Goal: Task Accomplishment & Management: Manage account settings

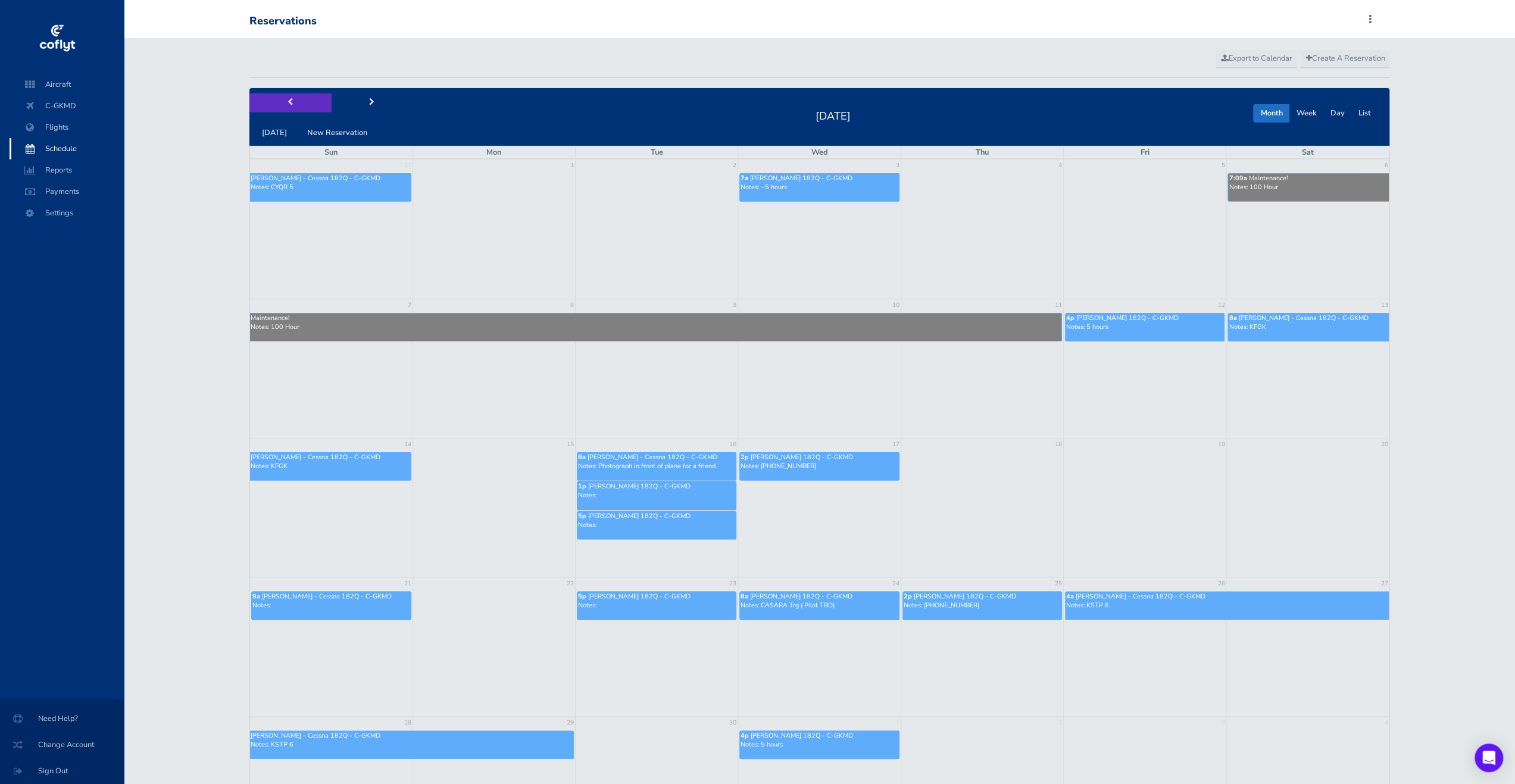
click at [295, 111] on button "prev" at bounding box center [290, 102] width 82 height 18
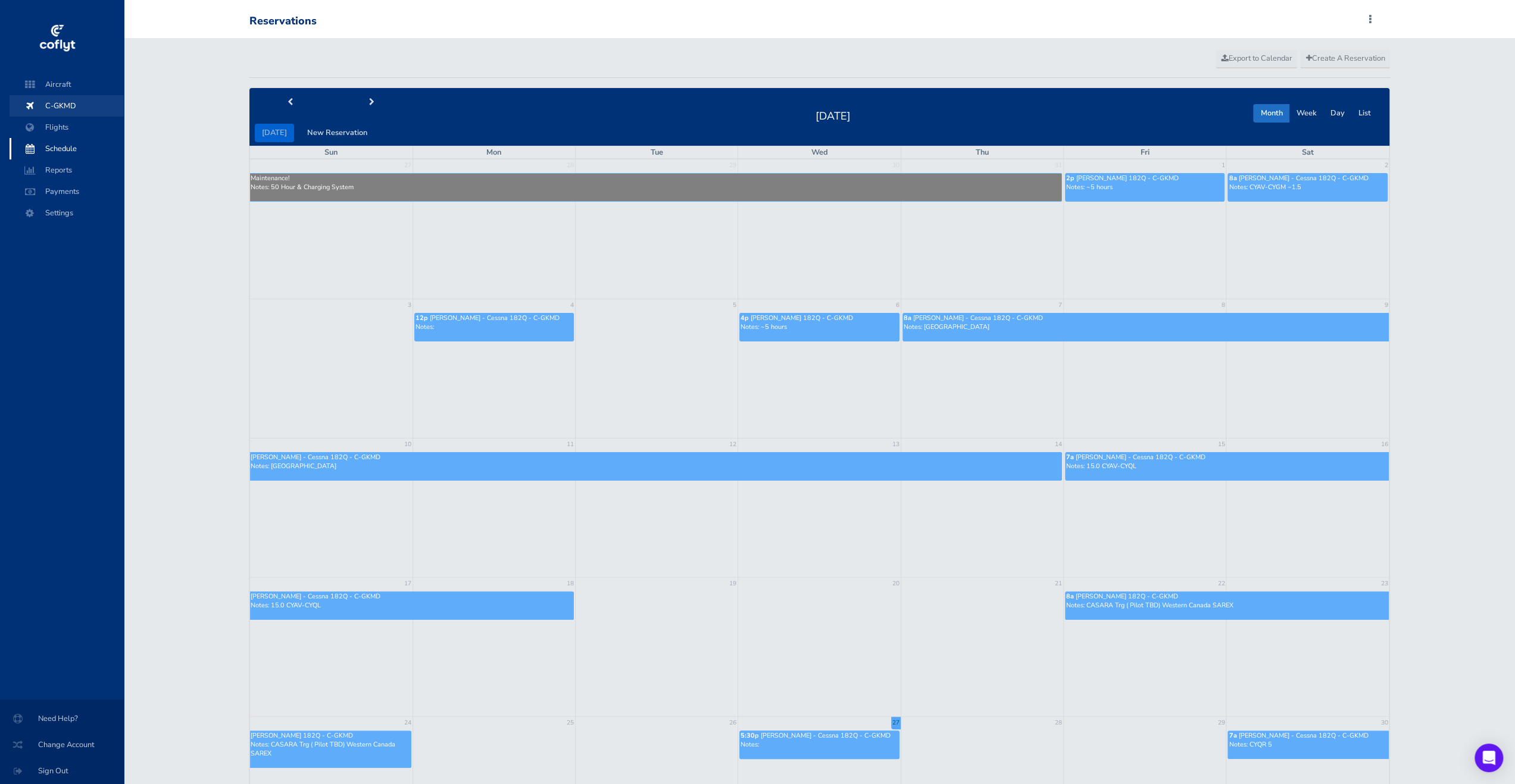
click at [21, 98] on link "C-GKMD" at bounding box center [66, 106] width 115 height 21
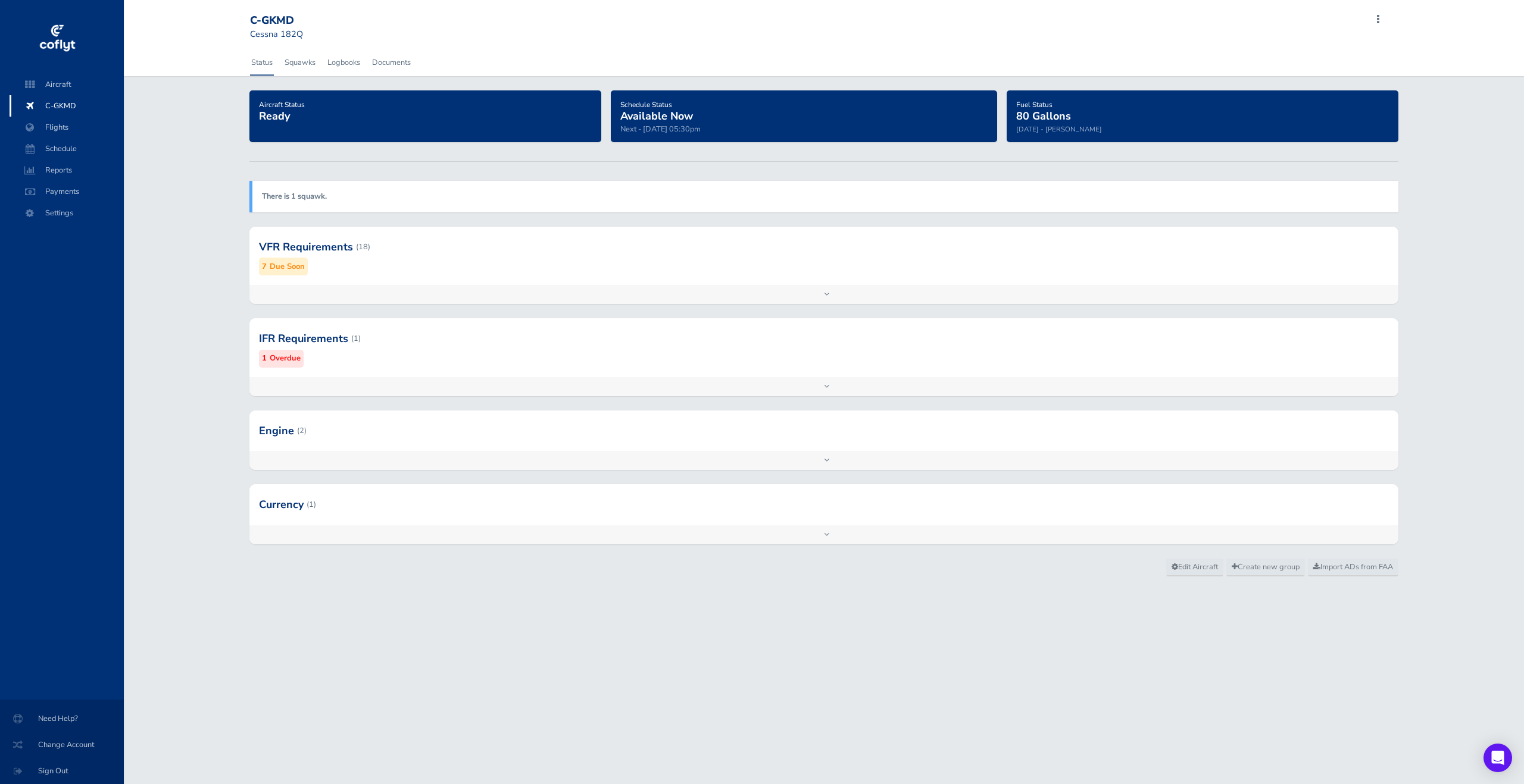
click at [559, 298] on div "Add inspection Edit" at bounding box center [824, 294] width 1149 height 19
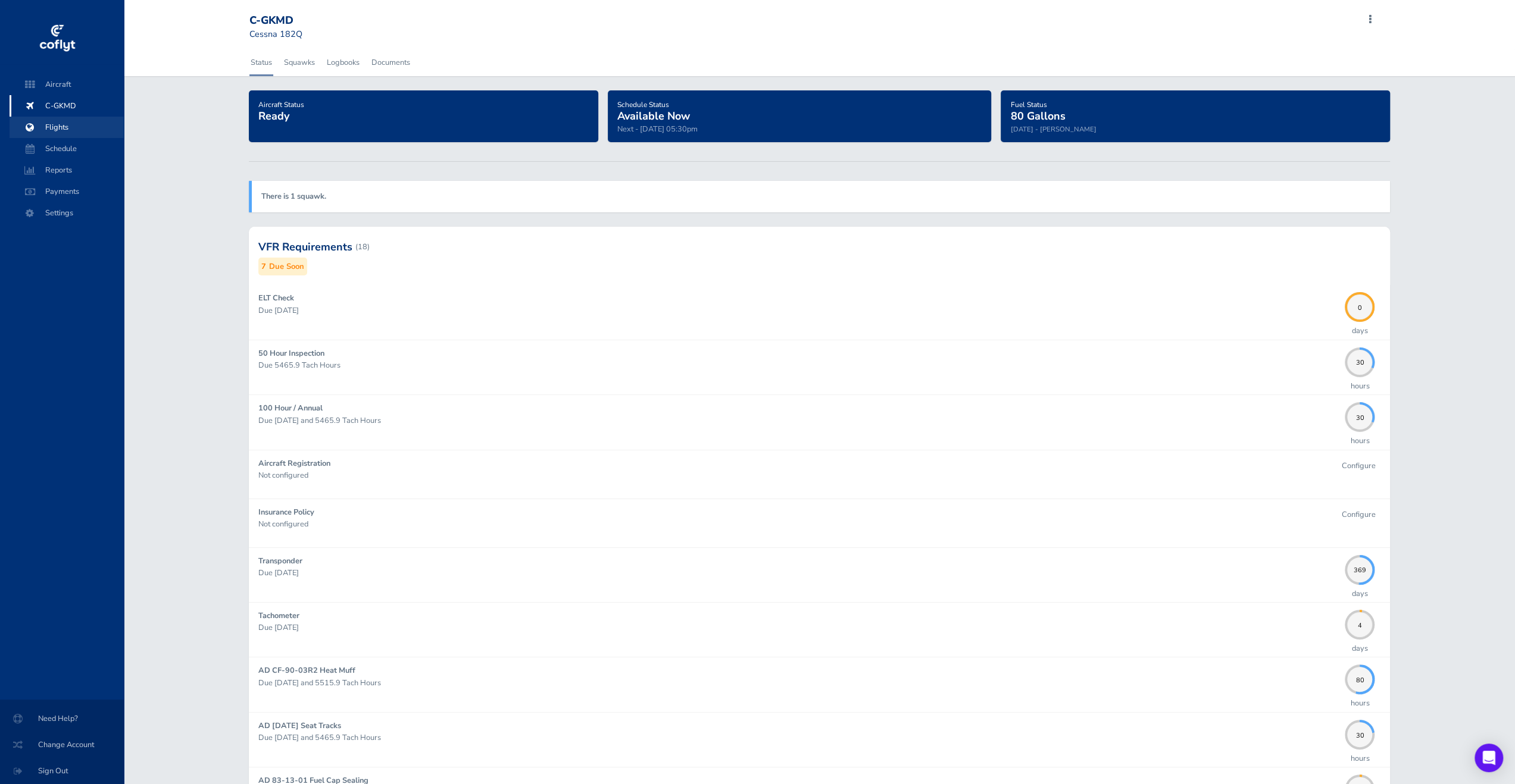
click at [72, 117] on span "Flights" at bounding box center [66, 127] width 90 height 21
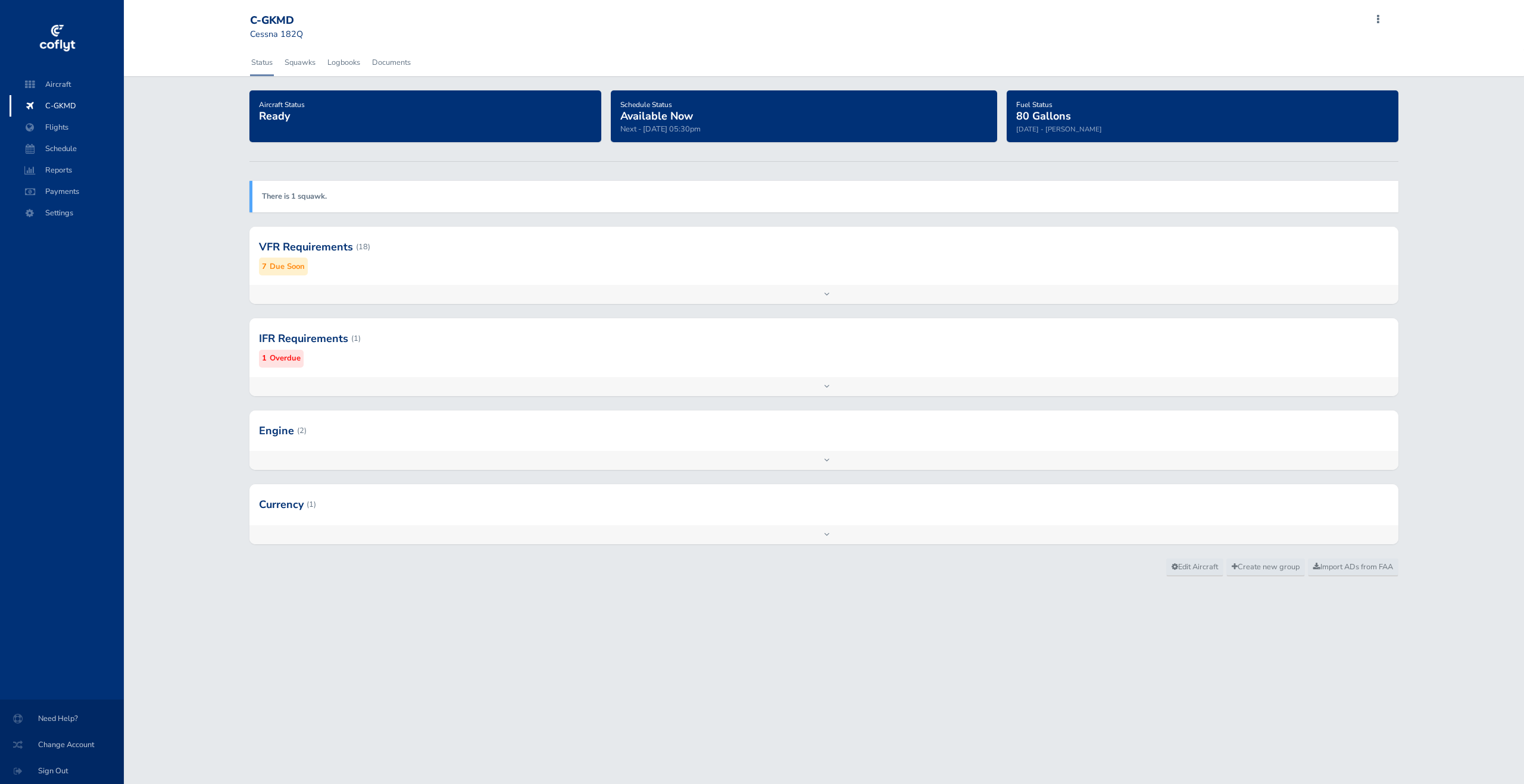
click at [826, 380] on div "Add inspection Edit" at bounding box center [824, 387] width 1149 height 19
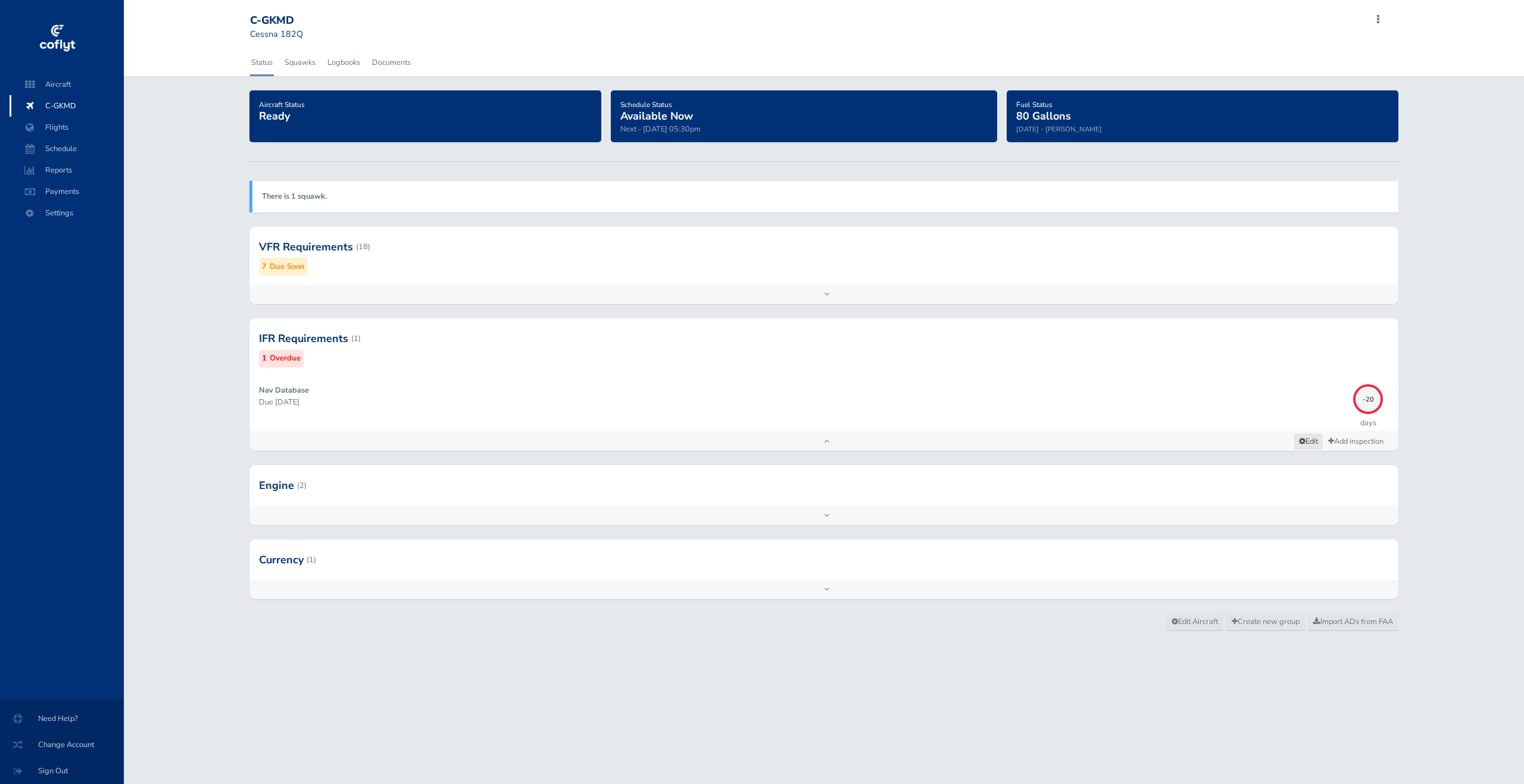
click at [1299, 444] on icon at bounding box center [1302, 442] width 7 height 8
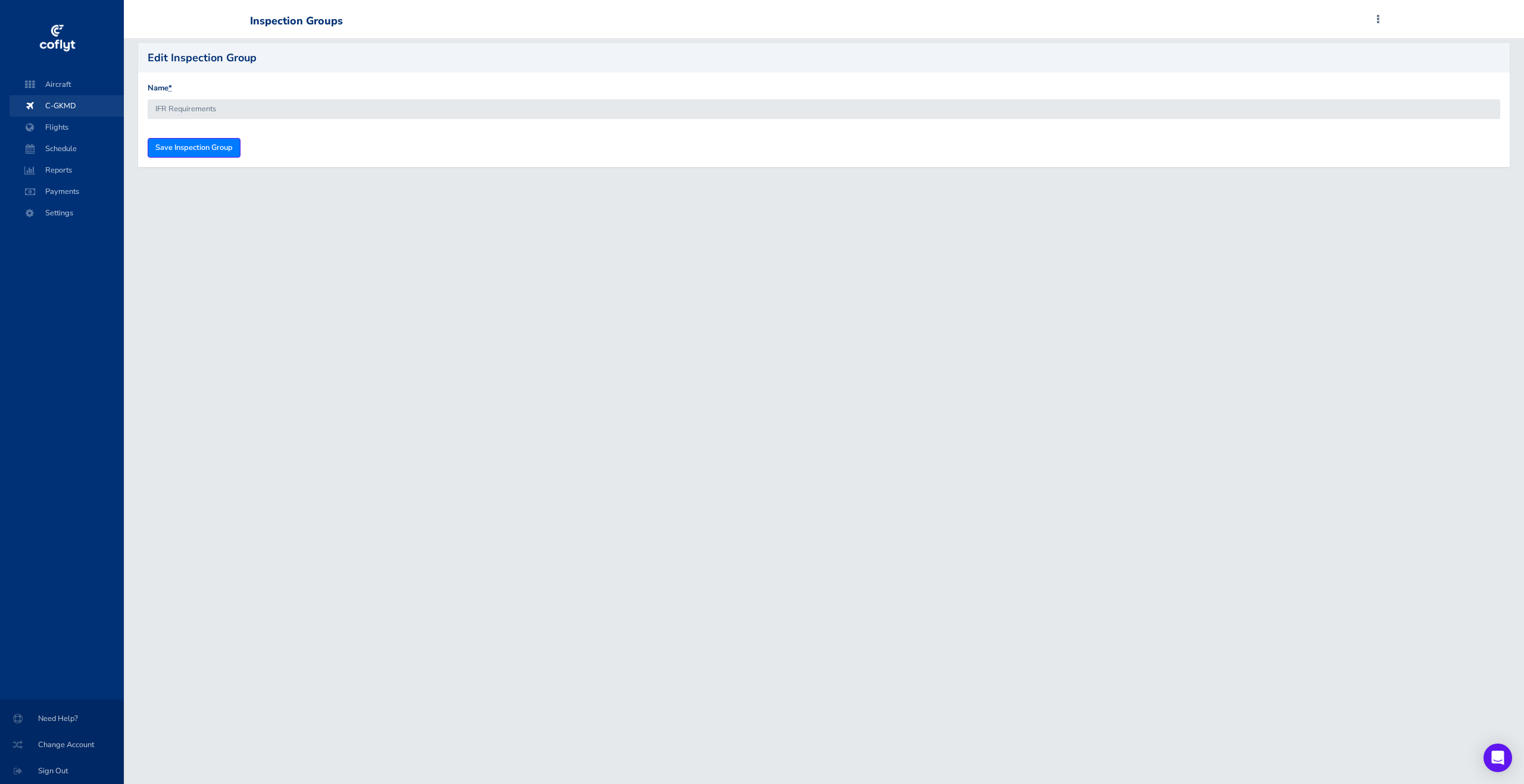
click at [41, 114] on span "C-GKMD" at bounding box center [66, 106] width 90 height 21
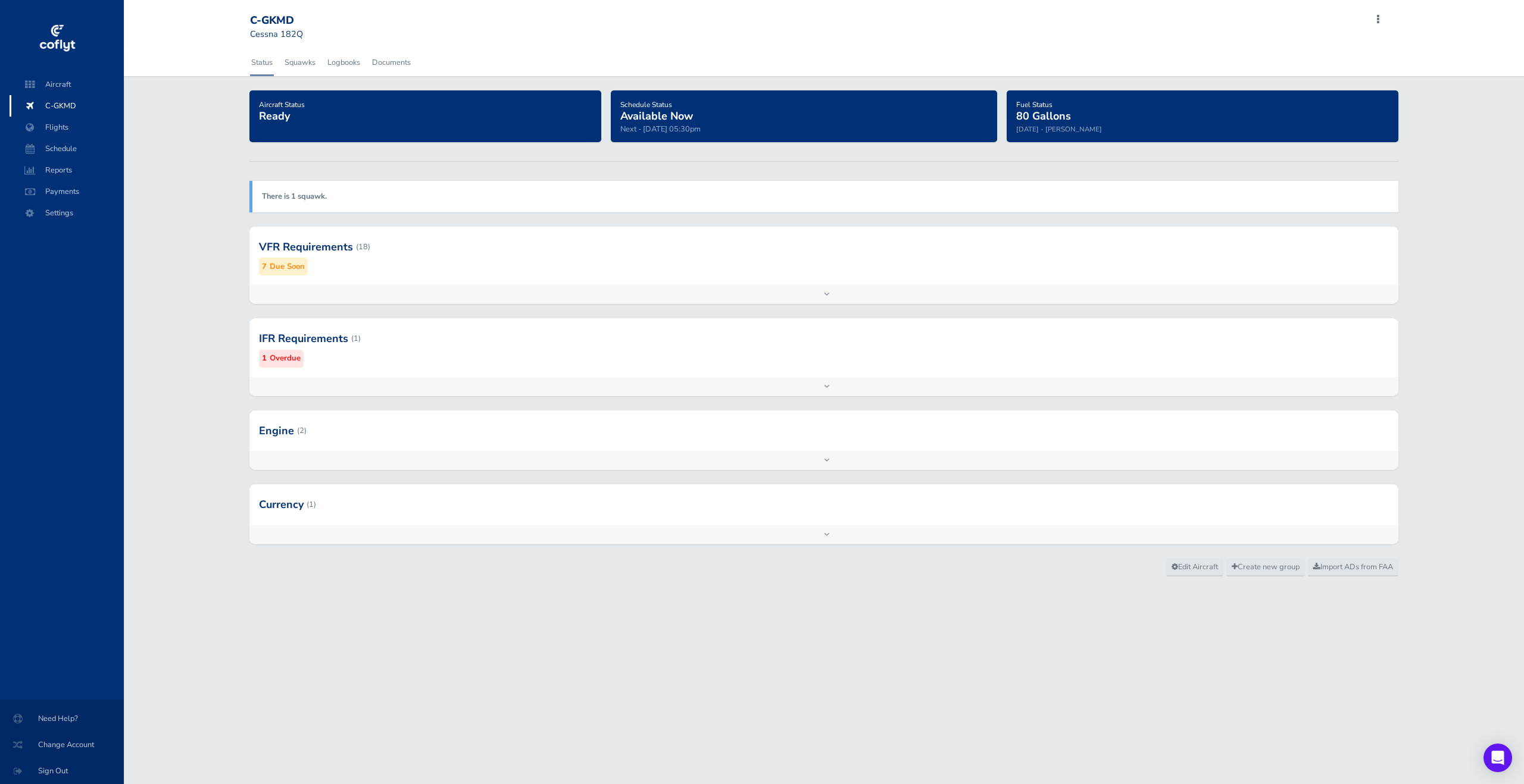
click at [834, 384] on div "Add inspection Edit" at bounding box center [824, 387] width 1149 height 19
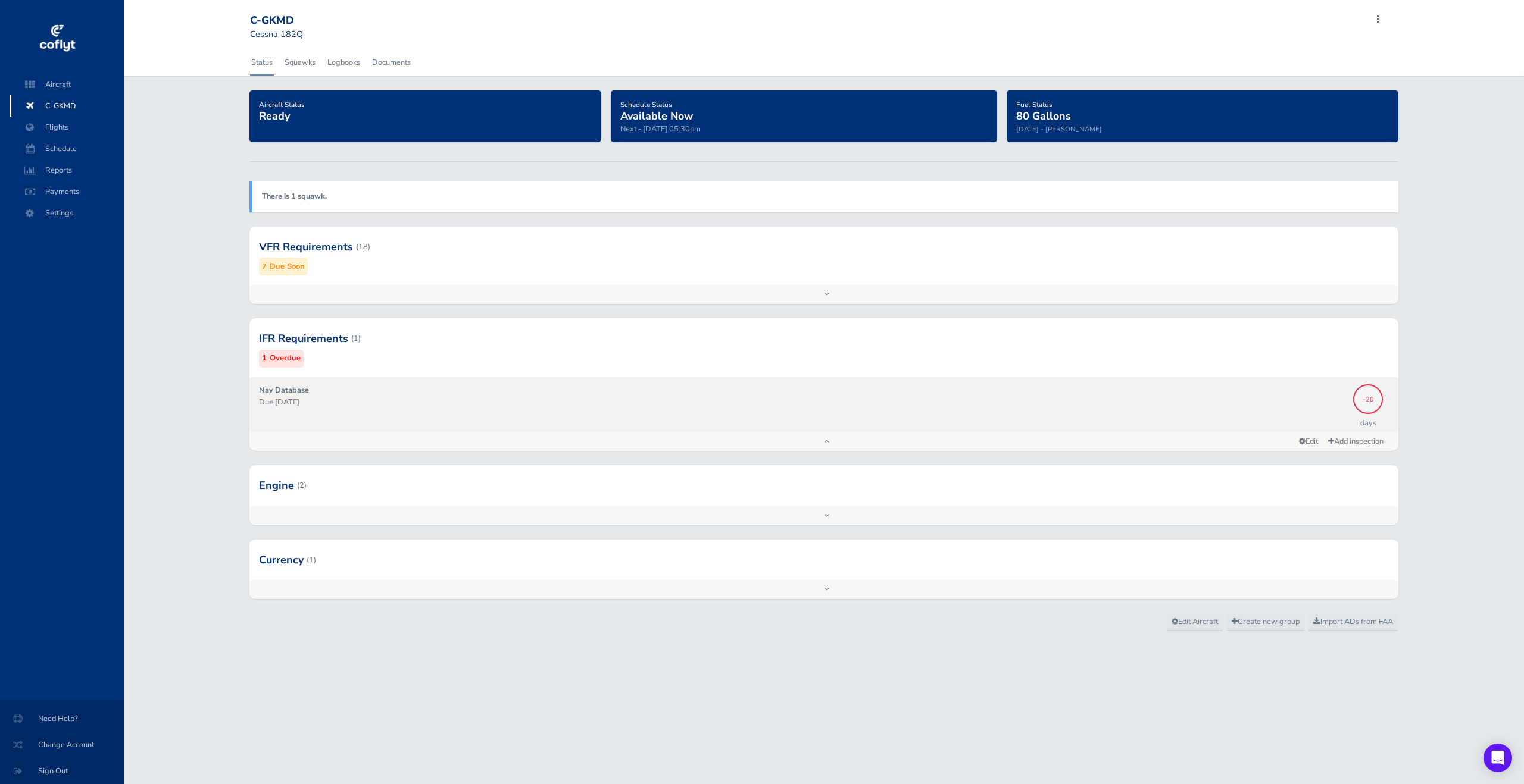
click at [1375, 399] on span "-20" at bounding box center [1367, 397] width 30 height 7
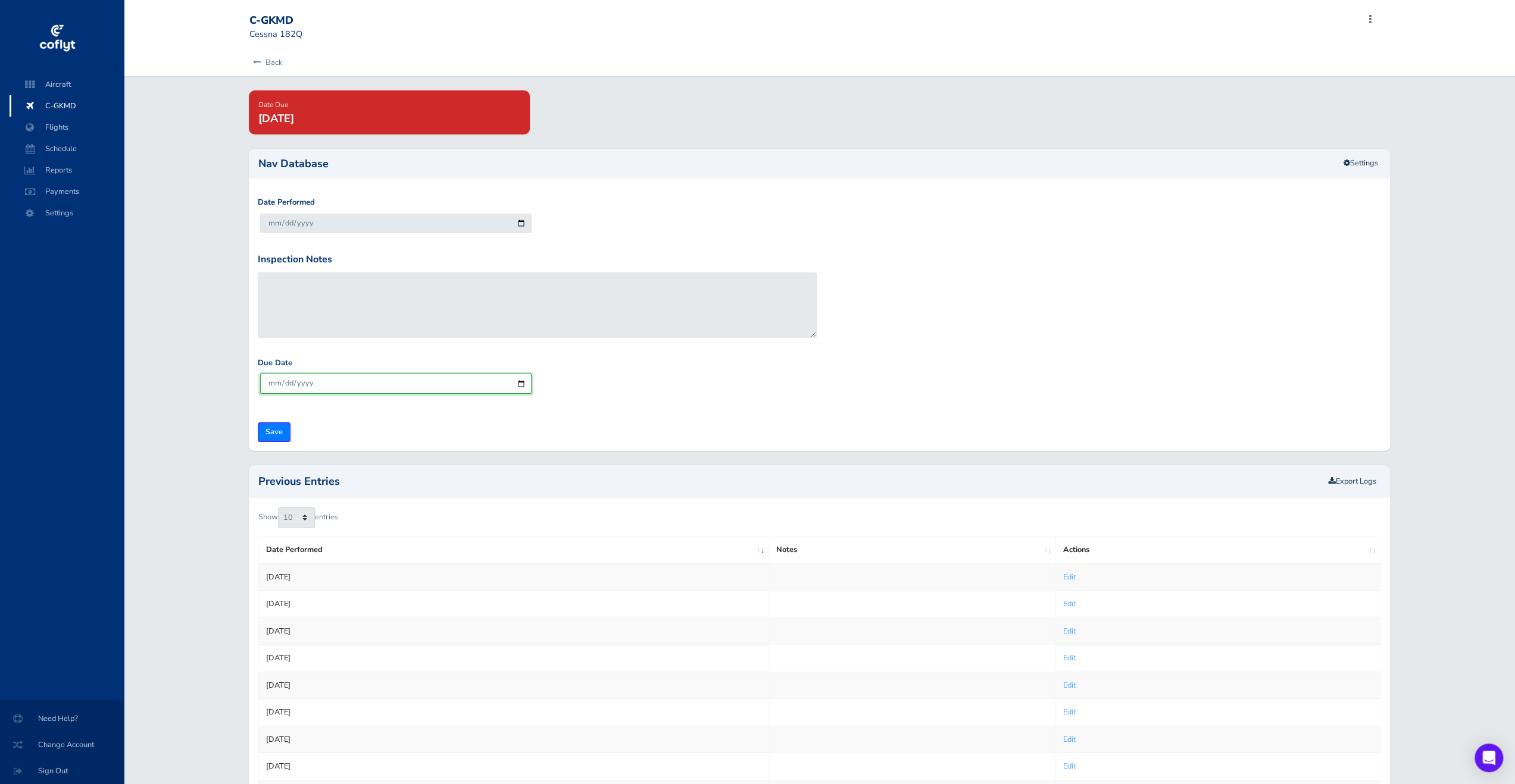
click at [522, 385] on input "2025-09-24" at bounding box center [396, 383] width 271 height 19
type input "2025-10-03"
click at [270, 434] on input "Save" at bounding box center [274, 432] width 33 height 19
type input "Update Inspection"
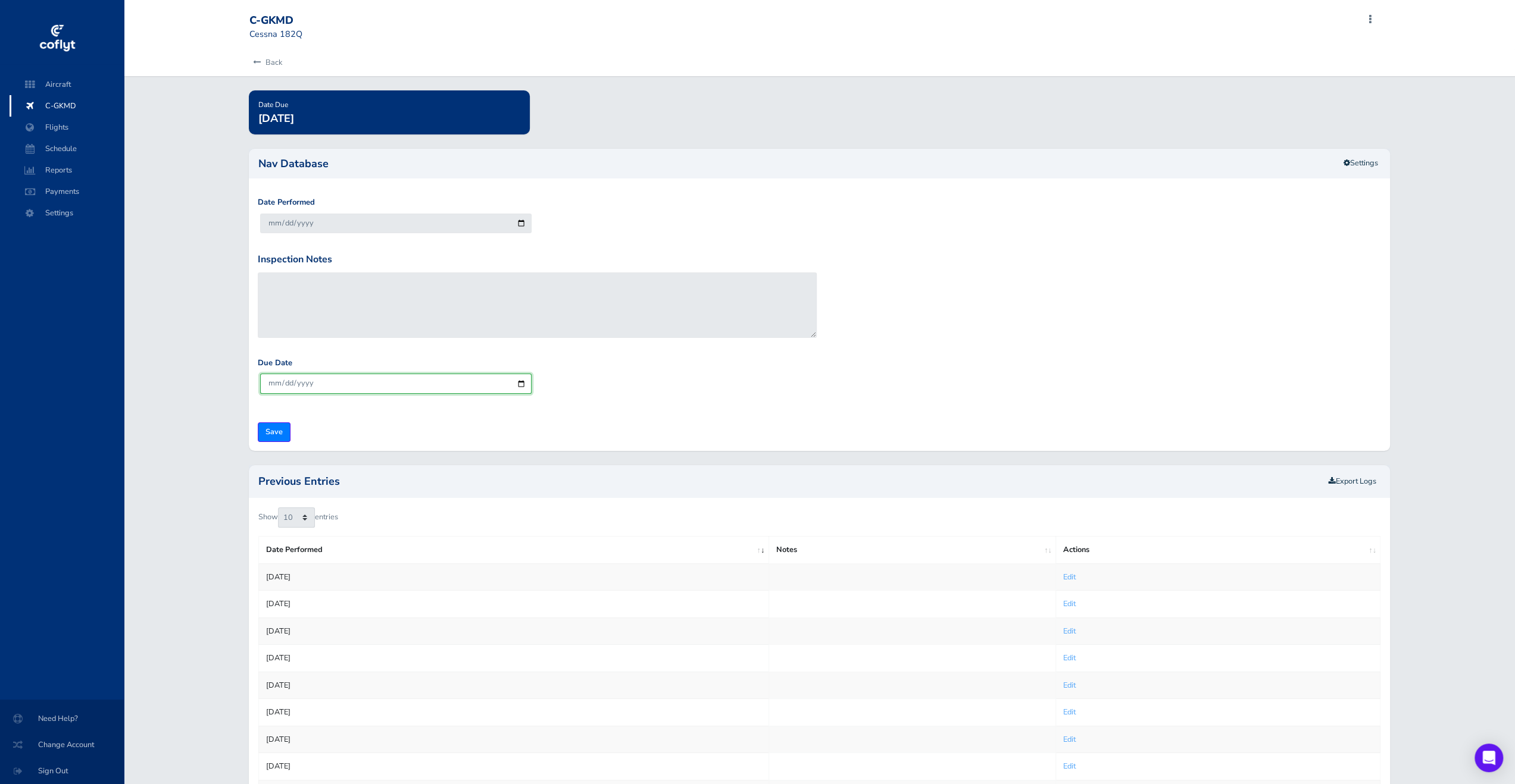
click at [524, 385] on input "[DATE]" at bounding box center [396, 383] width 271 height 19
type input "[DATE]"
drag, startPoint x: 346, startPoint y: 415, endPoint x: 310, endPoint y: 420, distance: 36.3
click at [344, 416] on form "Date Performed 2025-08-27 Inspection Notes Due Date 2025-09-03 Save" at bounding box center [820, 318] width 1124 height 245
click at [284, 431] on input "Save" at bounding box center [274, 432] width 33 height 19
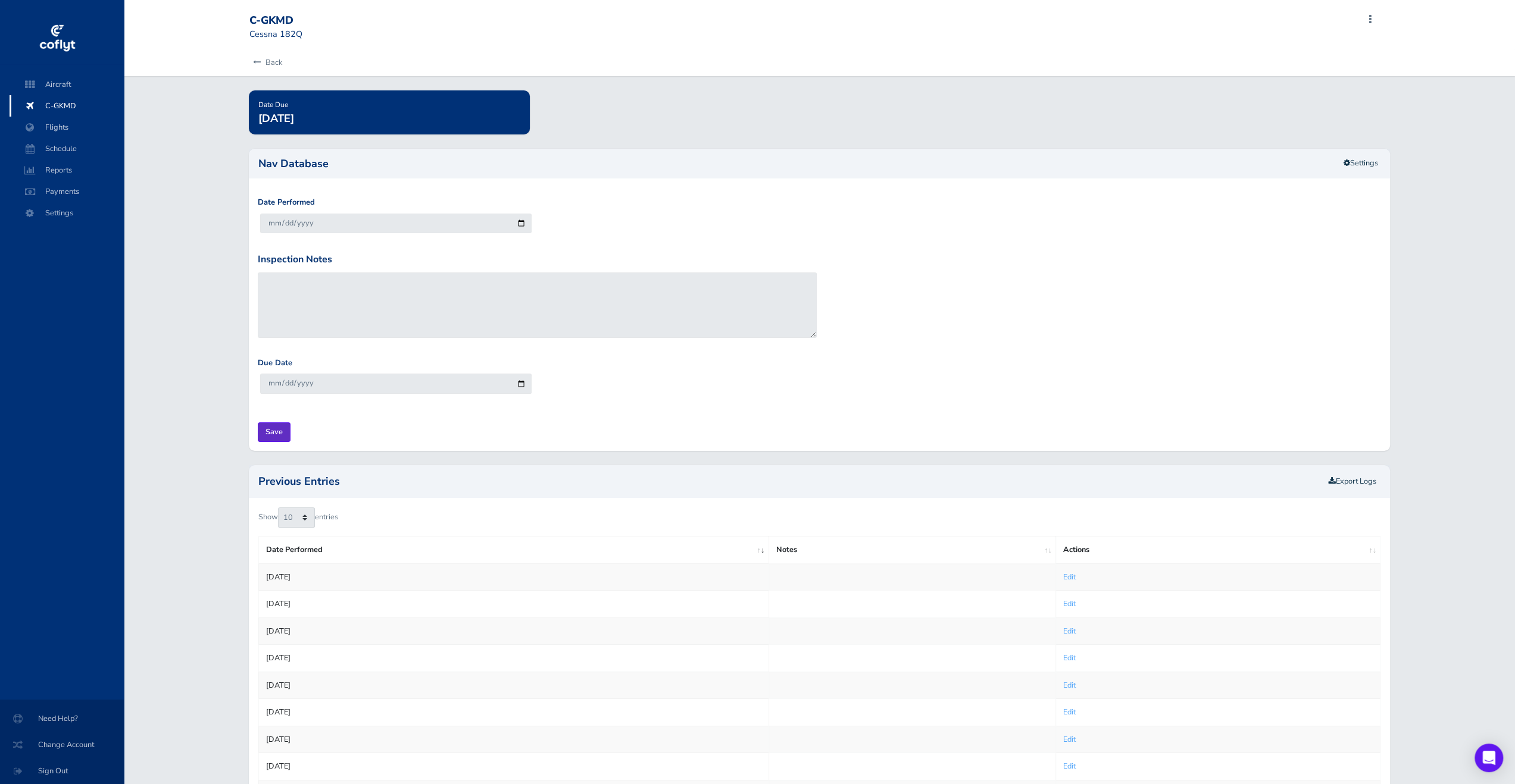
type input "Update Inspection"
click at [269, 54] on link "Back" at bounding box center [266, 62] width 33 height 26
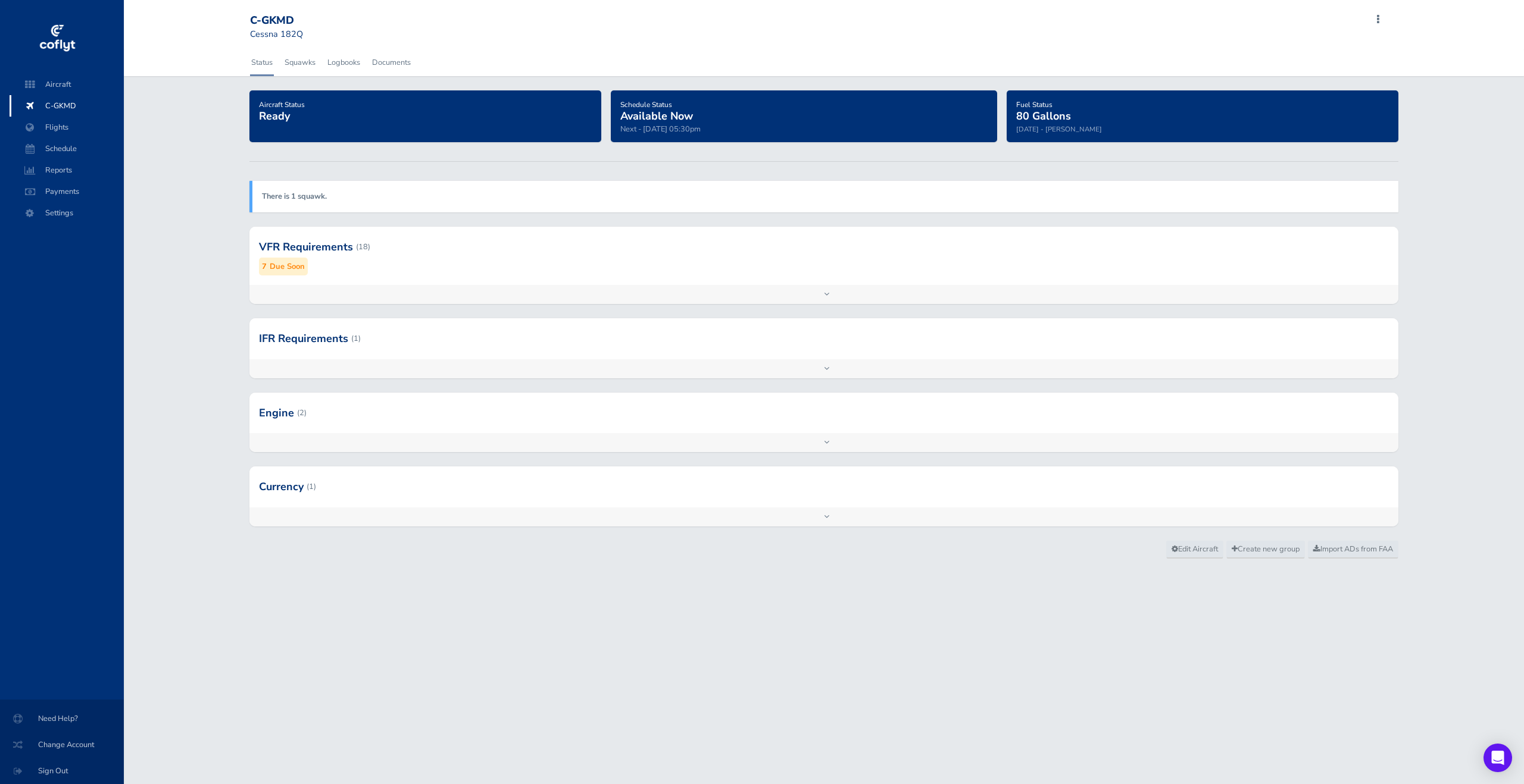
click at [798, 300] on div "Add inspection Edit" at bounding box center [824, 294] width 1149 height 19
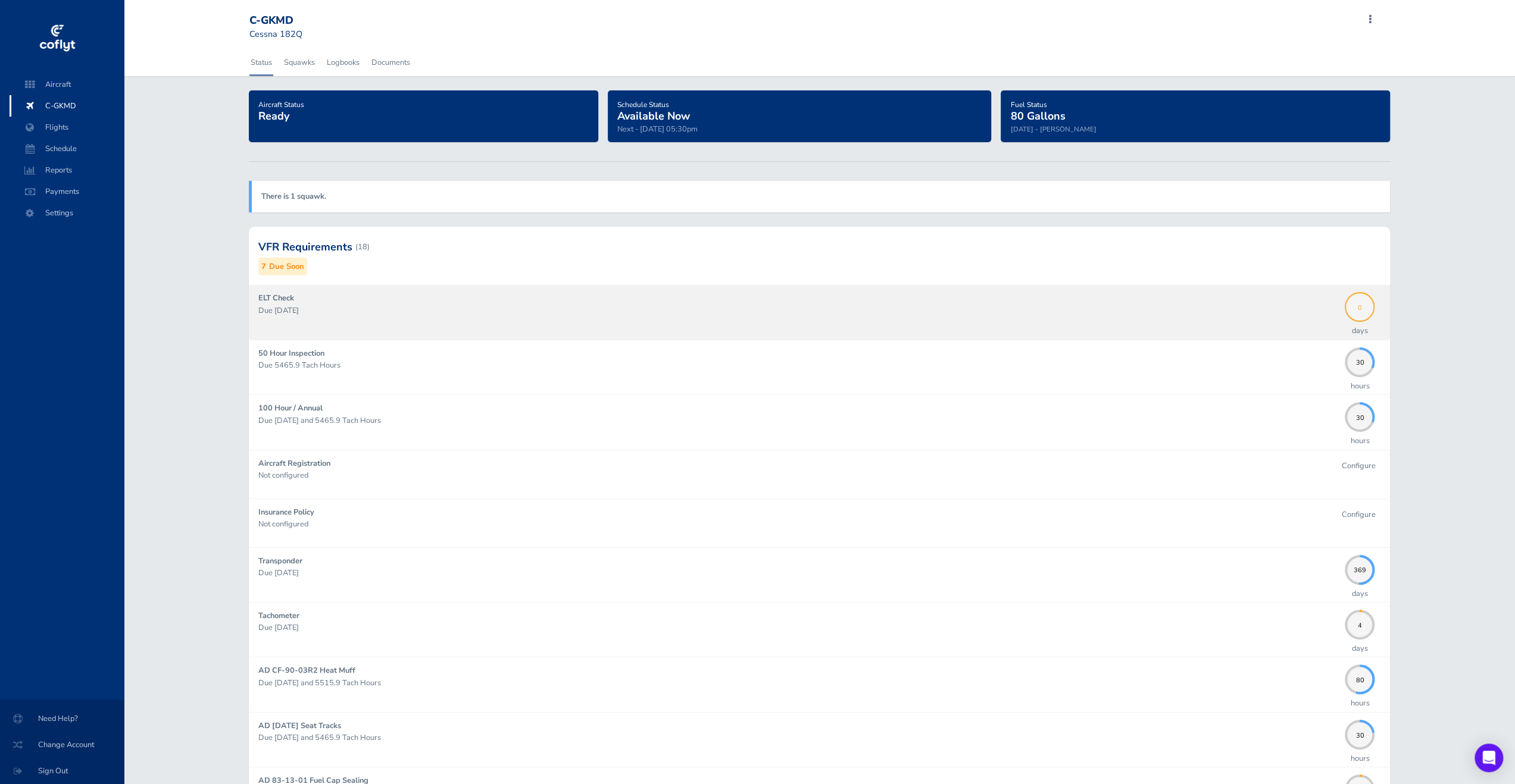
click at [1362, 305] on span "0" at bounding box center [1359, 305] width 30 height 7
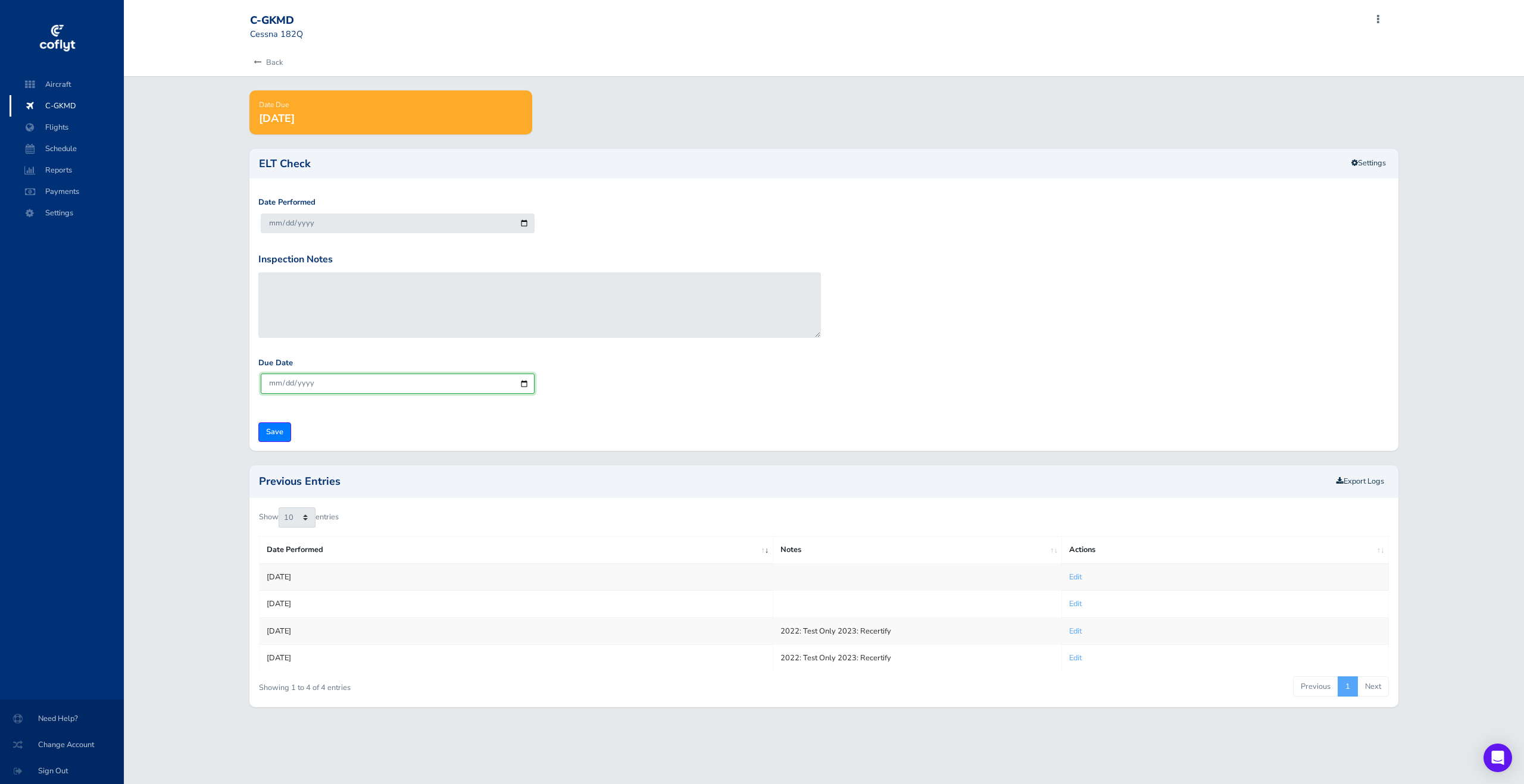
click at [523, 391] on input "2026-08-31" at bounding box center [397, 383] width 274 height 19
click at [520, 384] on input "2026-08-31" at bounding box center [397, 383] width 274 height 19
click at [526, 381] on input "2026-10-01" at bounding box center [397, 383] width 274 height 19
type input "2026-09-01"
click at [279, 436] on input "Save" at bounding box center [274, 432] width 33 height 19
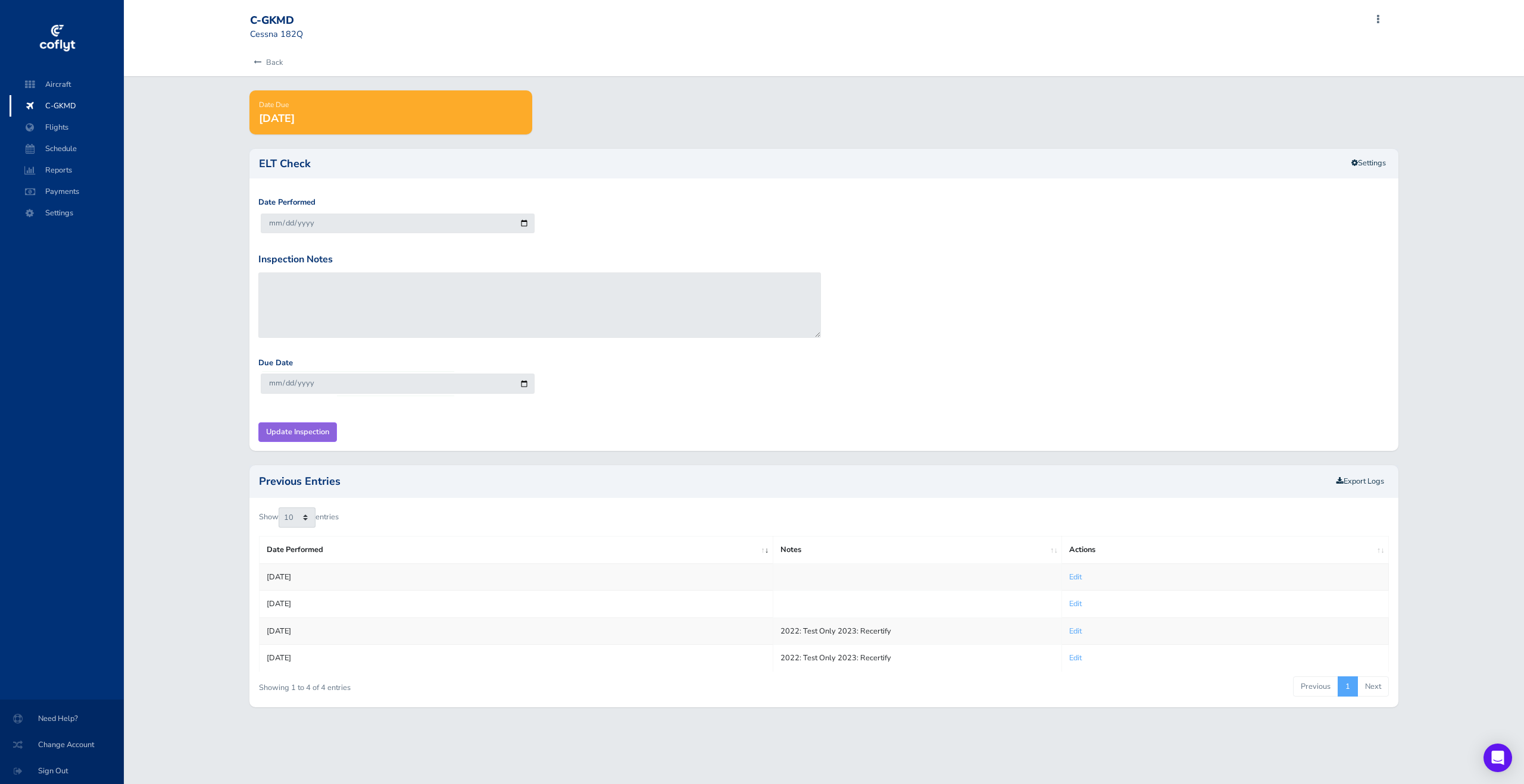
type input "Update Inspection"
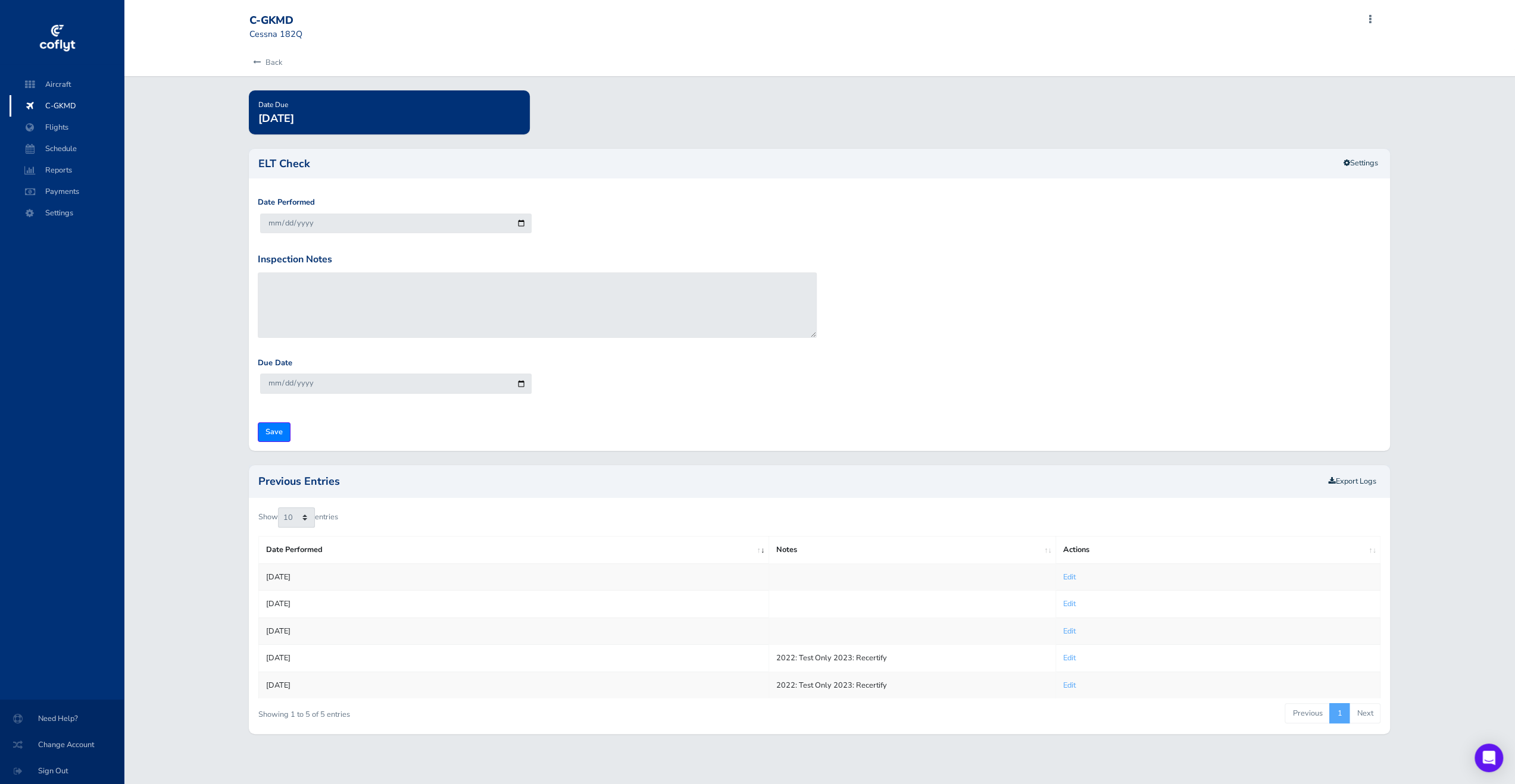
click at [56, 102] on span "C-GKMD" at bounding box center [66, 106] width 90 height 21
